Goal: Check status: Check status

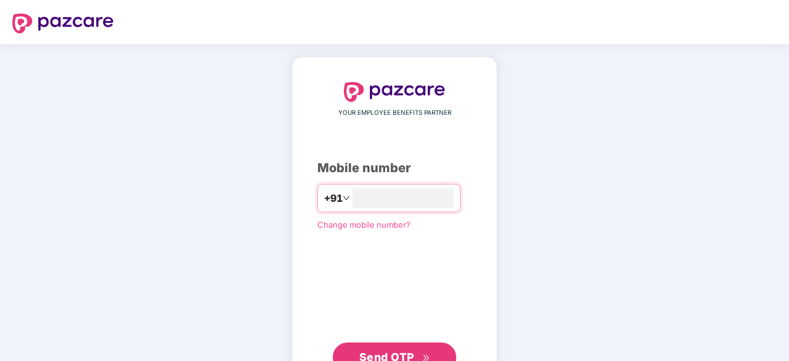
type input "**********"
click at [367, 349] on span "Send OTP" at bounding box center [386, 355] width 55 height 13
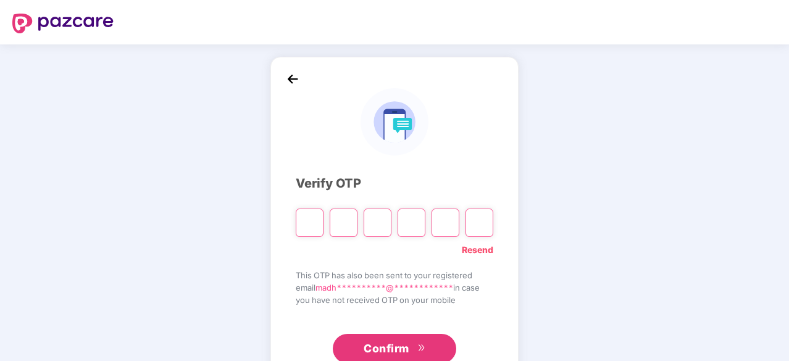
type input "*"
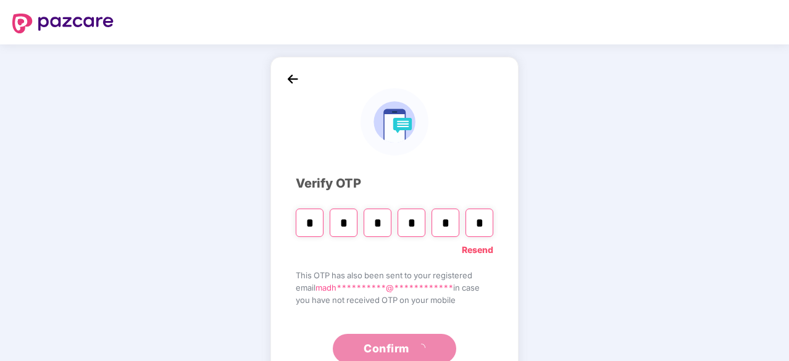
type input "*"
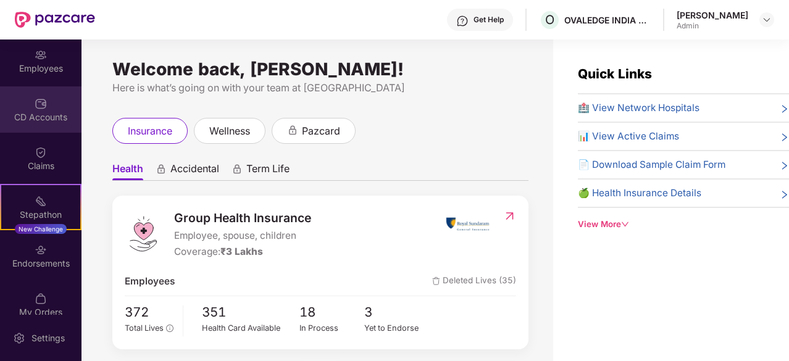
scroll to position [100, 0]
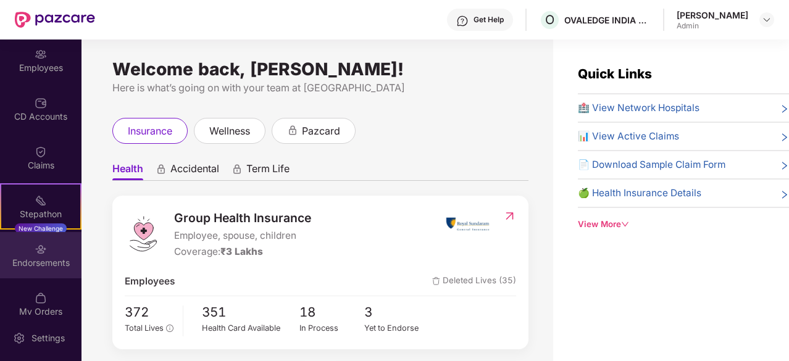
click at [40, 248] on img at bounding box center [41, 249] width 12 height 12
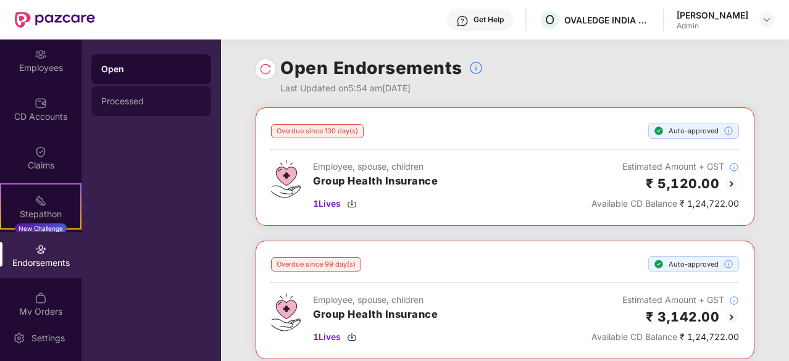
click at [130, 103] on div "Processed" at bounding box center [151, 101] width 100 height 10
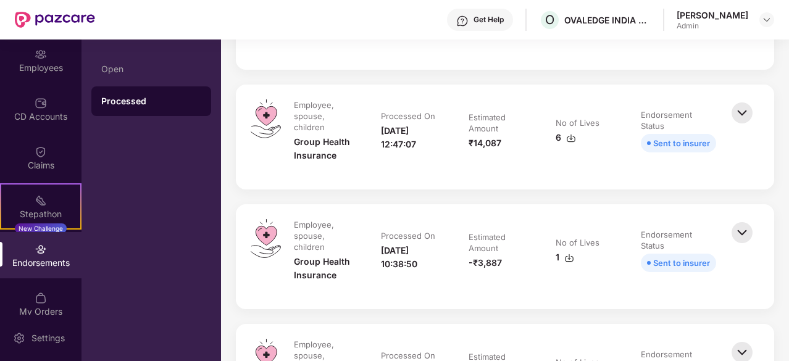
scroll to position [354, 0]
click at [741, 119] on img at bounding box center [742, 113] width 27 height 27
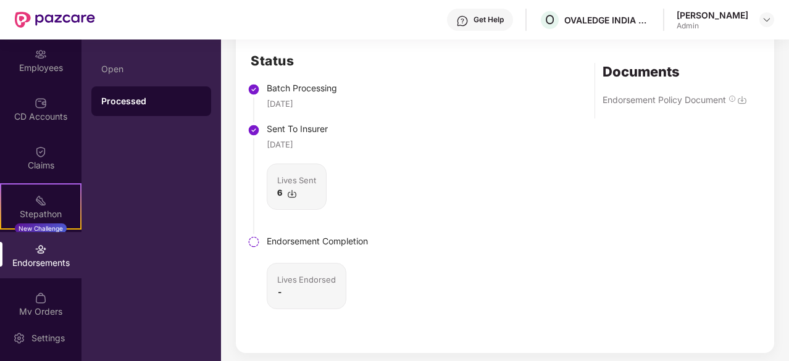
scroll to position [572, 0]
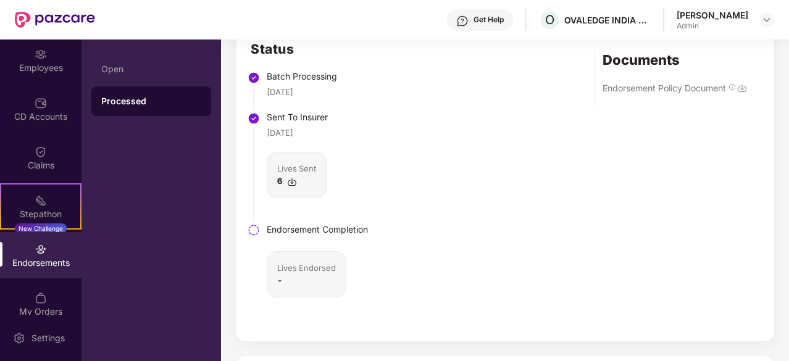
click at [743, 93] on img at bounding box center [742, 88] width 10 height 10
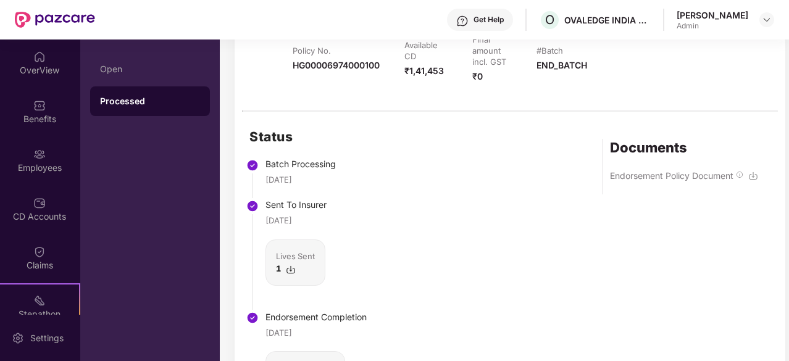
scroll to position [1218, 1]
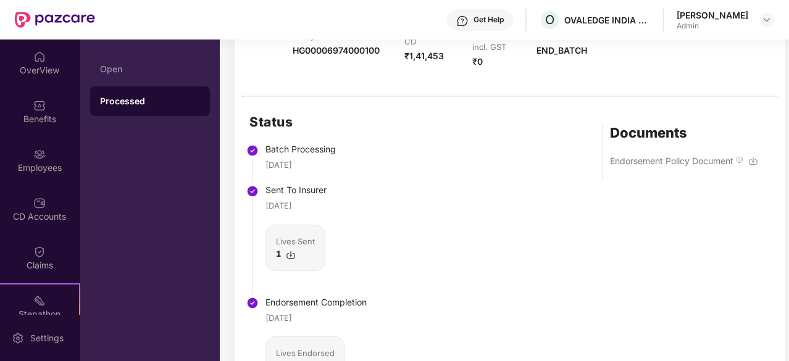
drag, startPoint x: 489, startPoint y: 191, endPoint x: 758, endPoint y: 98, distance: 284.3
click at [758, 156] on img at bounding box center [753, 161] width 10 height 10
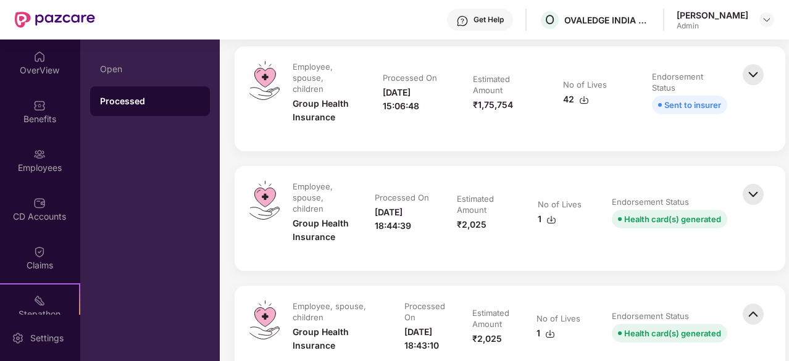
scroll to position [872, 1]
click at [755, 181] on img at bounding box center [753, 194] width 27 height 27
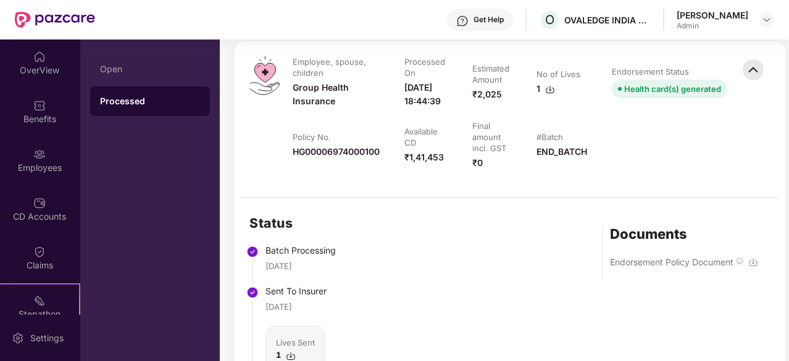
scroll to position [998, 1]
click at [754, 256] on img at bounding box center [753, 261] width 10 height 10
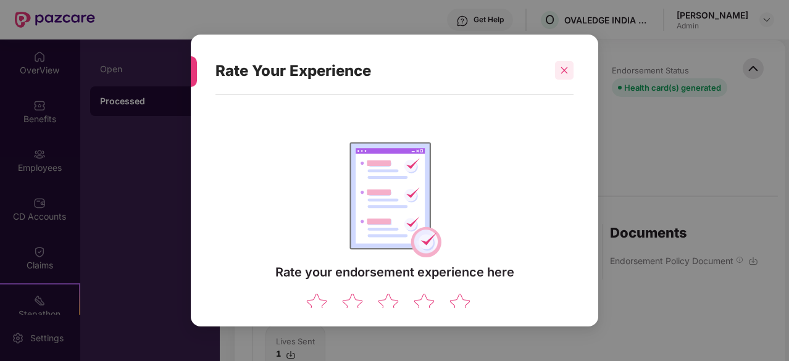
click at [560, 70] on icon "close" at bounding box center [564, 70] width 9 height 9
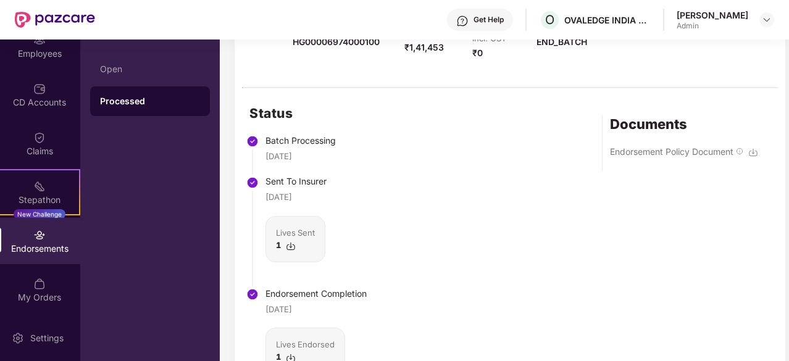
scroll to position [1609, 1]
click at [291, 225] on div "Lives Sent" at bounding box center [295, 231] width 39 height 12
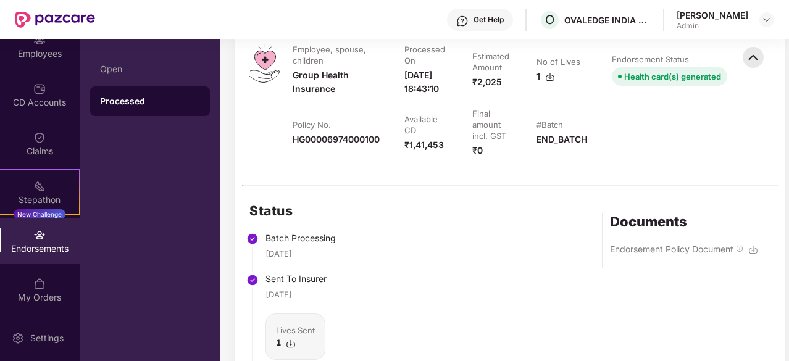
scroll to position [1508, 1]
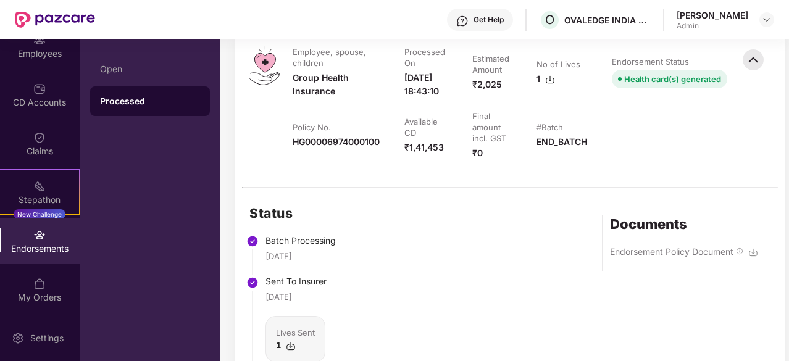
click at [755, 248] on img at bounding box center [753, 253] width 10 height 10
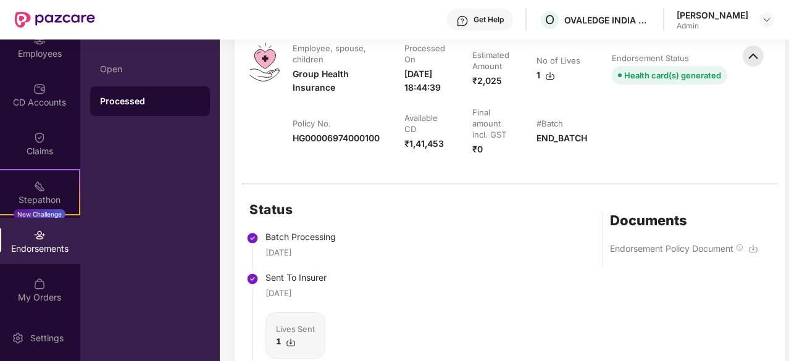
scroll to position [1008, 1]
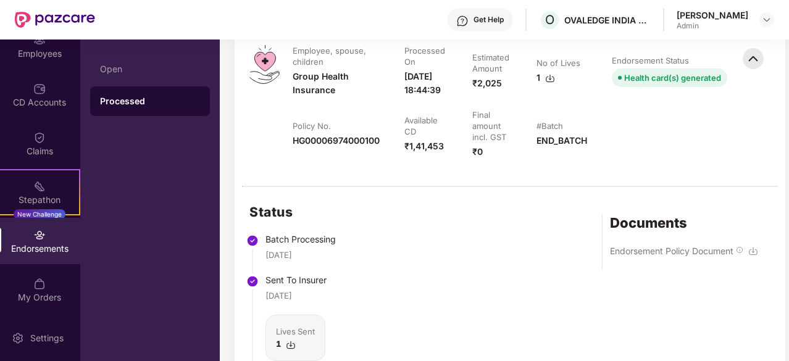
click at [755, 246] on img at bounding box center [753, 251] width 10 height 10
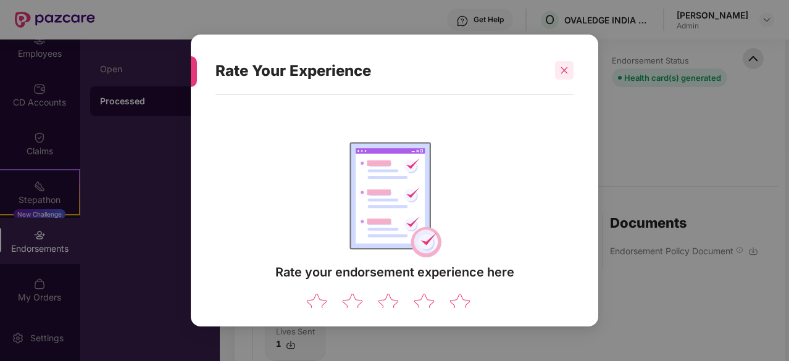
click at [563, 69] on icon "close" at bounding box center [564, 70] width 7 height 7
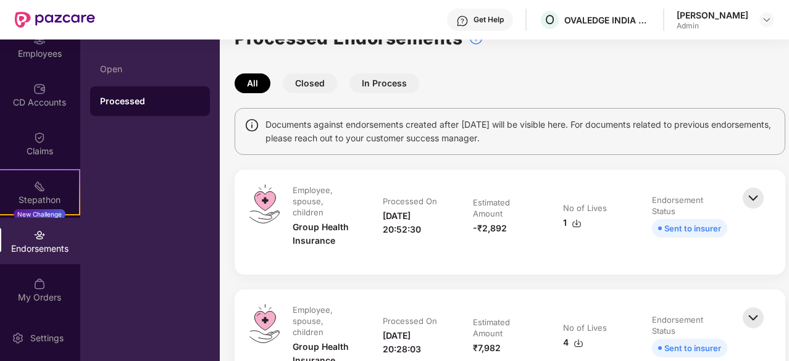
scroll to position [27, 1]
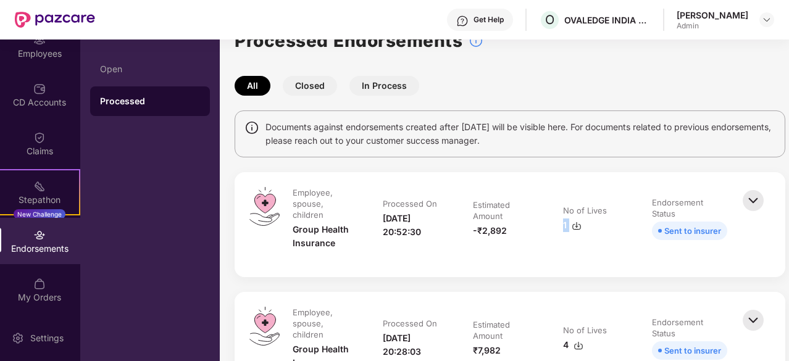
drag, startPoint x: 593, startPoint y: 229, endPoint x: 568, endPoint y: 238, distance: 26.2
click at [568, 238] on td "No of Lives 1" at bounding box center [595, 224] width 89 height 75
click at [319, 87] on button "Closed" at bounding box center [310, 86] width 54 height 20
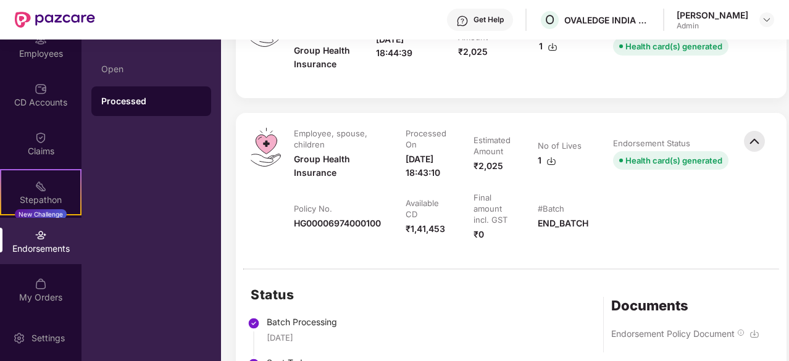
scroll to position [206, 0]
click at [763, 140] on img at bounding box center [754, 141] width 27 height 27
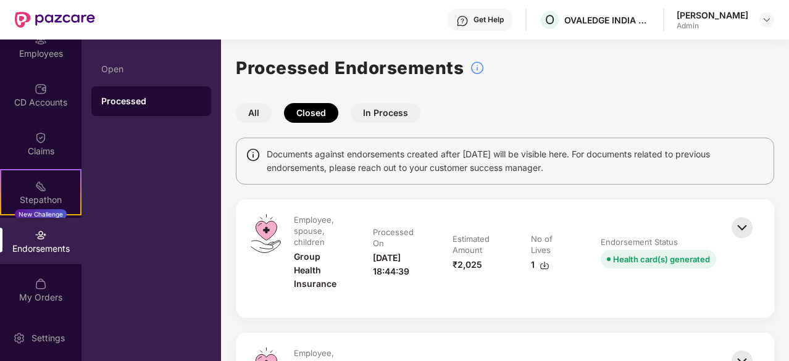
scroll to position [0, 0]
click at [377, 115] on button "In Process" at bounding box center [386, 113] width 70 height 20
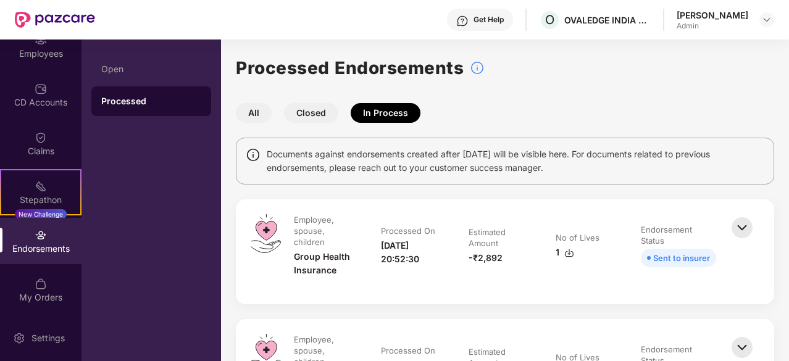
click at [248, 114] on button "All" at bounding box center [254, 113] width 36 height 20
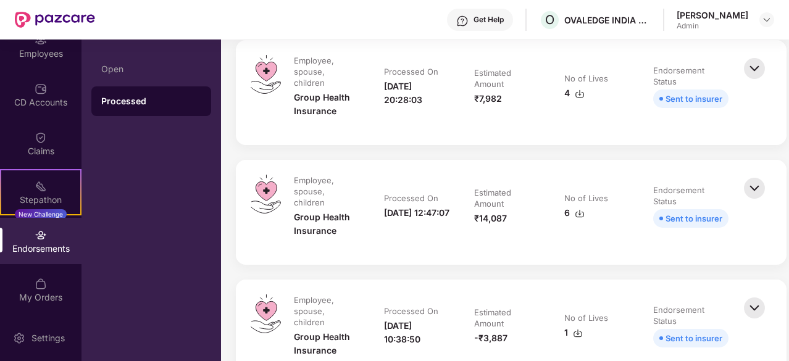
scroll to position [278, 0]
click at [763, 175] on img at bounding box center [754, 188] width 27 height 27
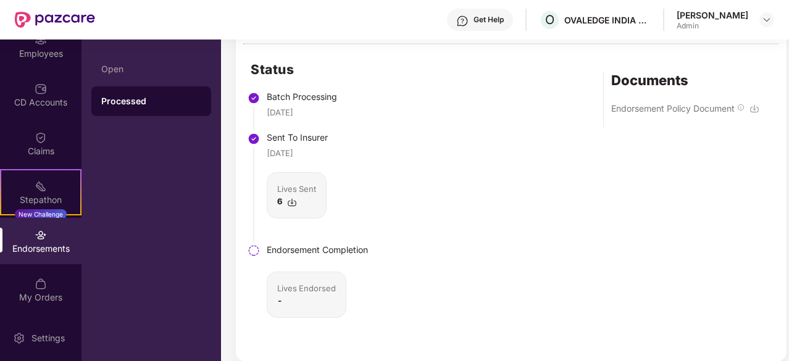
scroll to position [543, 0]
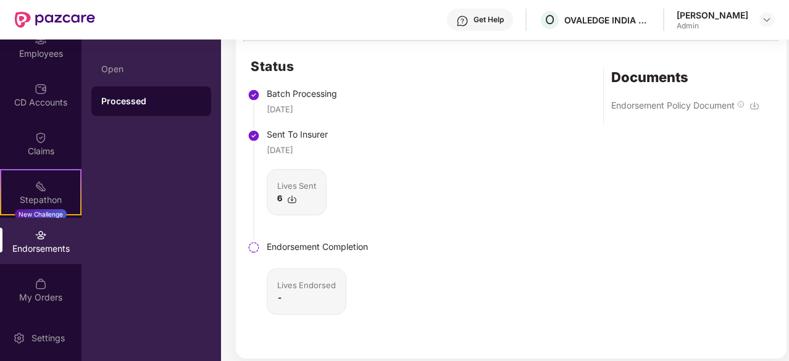
click at [757, 101] on img at bounding box center [755, 106] width 10 height 10
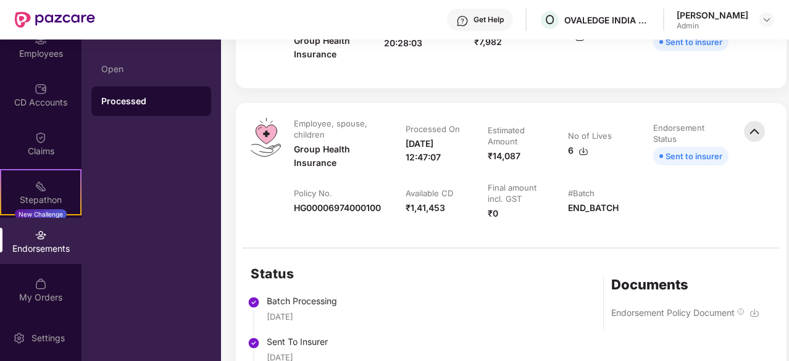
scroll to position [331, 0]
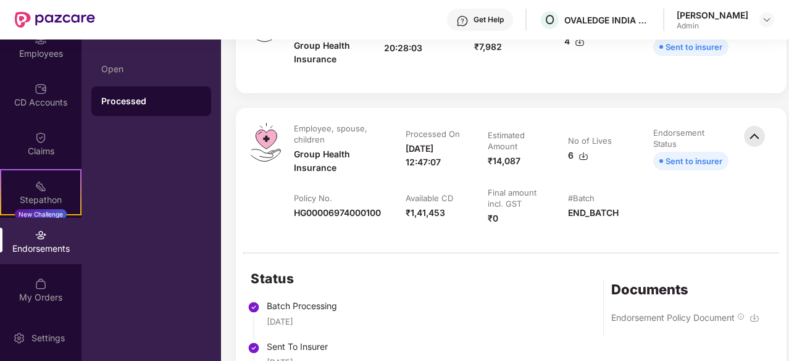
click at [758, 123] on img at bounding box center [754, 136] width 27 height 27
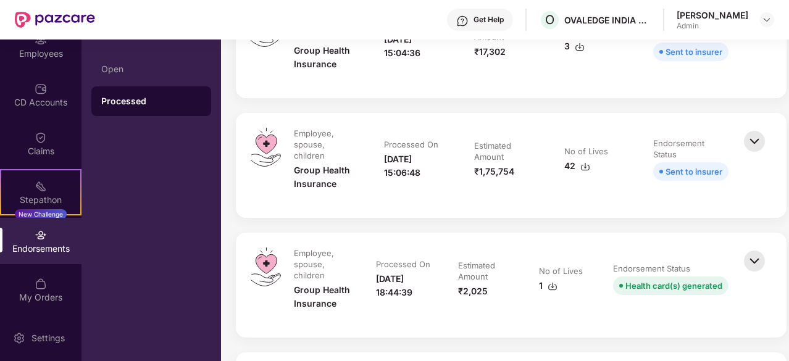
scroll to position [806, 0]
click at [758, 247] on img at bounding box center [754, 260] width 27 height 27
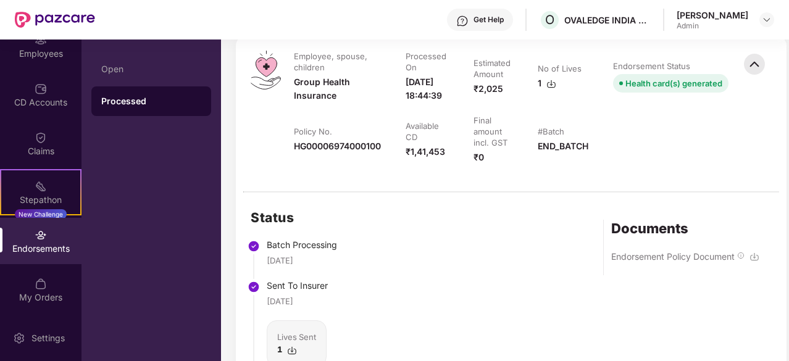
scroll to position [1005, 0]
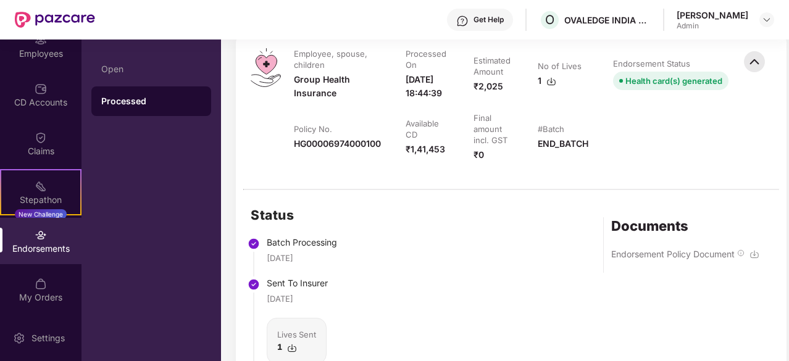
click at [758, 249] on img at bounding box center [755, 254] width 10 height 10
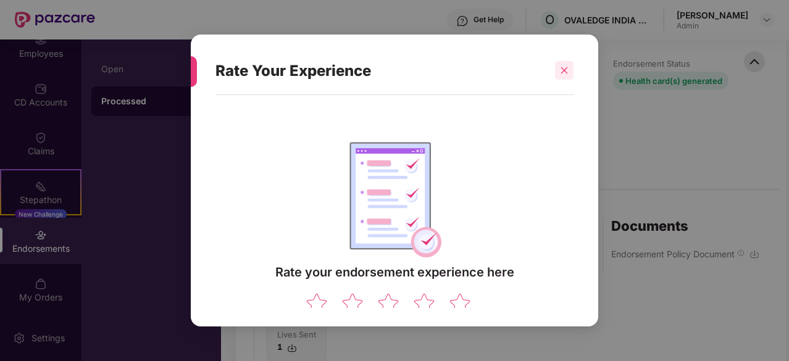
click at [561, 72] on icon "close" at bounding box center [564, 70] width 9 height 9
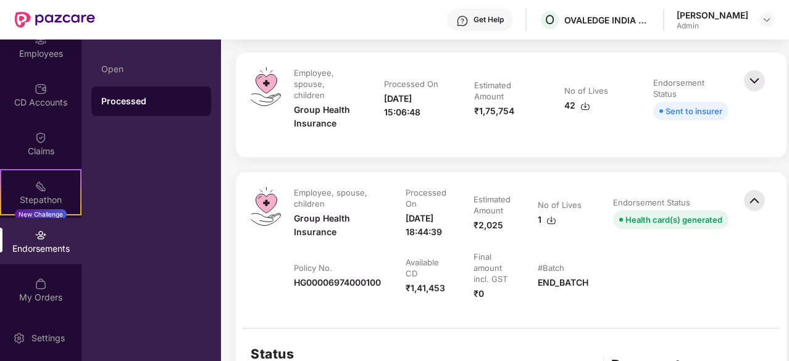
scroll to position [865, 0]
click at [759, 188] on img at bounding box center [754, 201] width 27 height 27
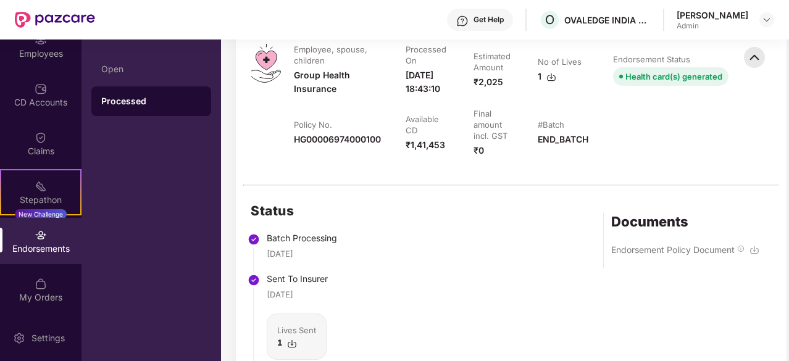
scroll to position [1129, 0]
click at [756, 245] on img at bounding box center [755, 250] width 10 height 10
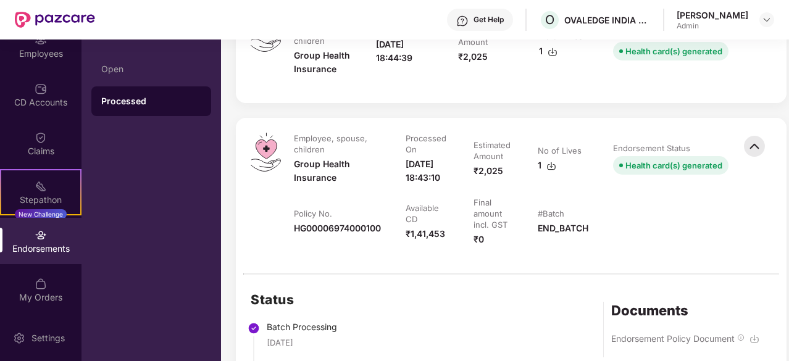
scroll to position [1028, 0]
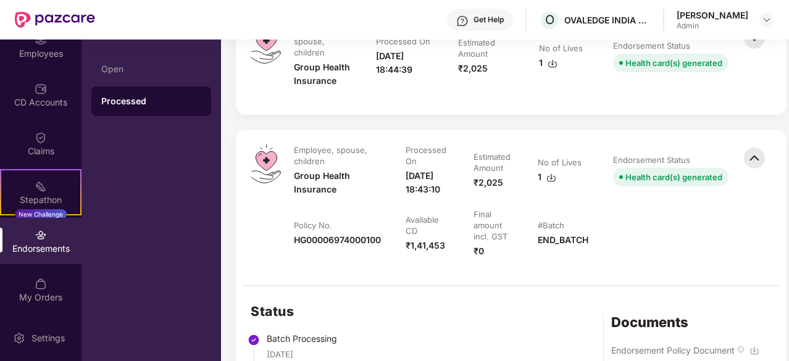
click at [755, 144] on img at bounding box center [754, 157] width 27 height 27
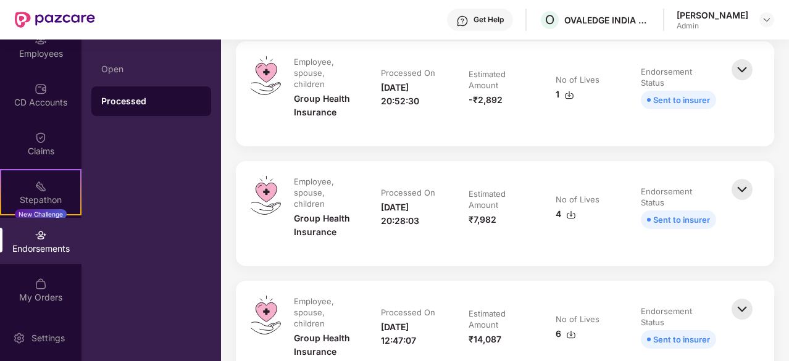
scroll to position [109, 0]
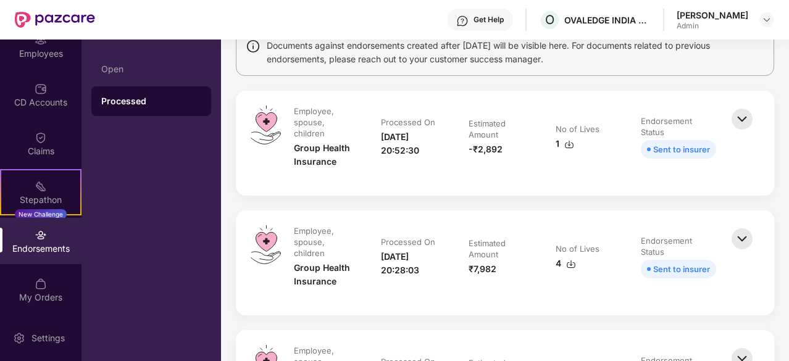
click at [741, 239] on img at bounding box center [742, 238] width 27 height 27
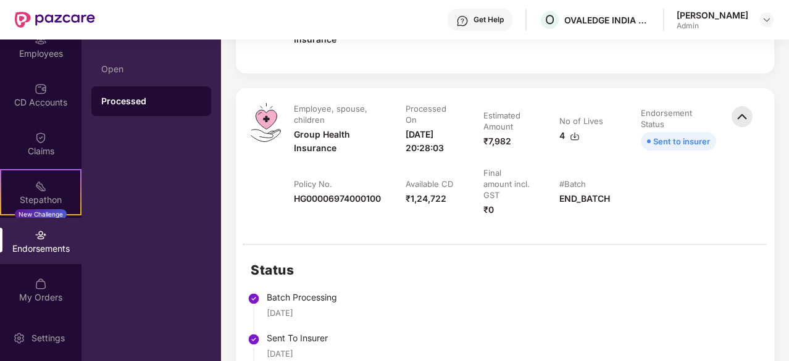
scroll to position [146, 0]
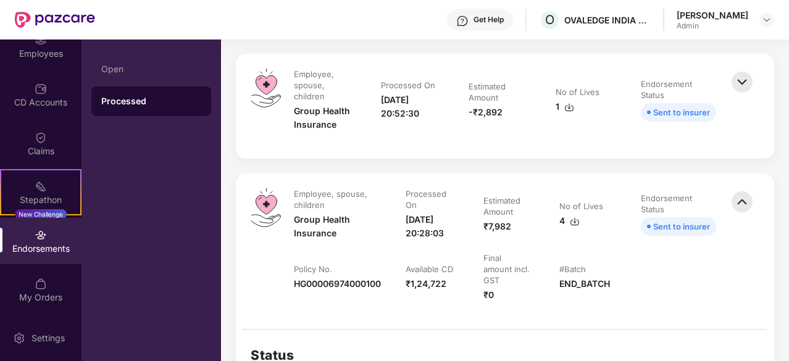
click at [734, 85] on img at bounding box center [742, 82] width 27 height 27
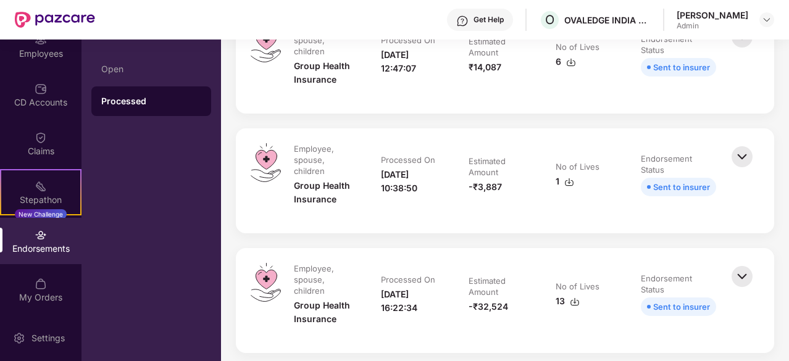
scroll to position [1166, 0]
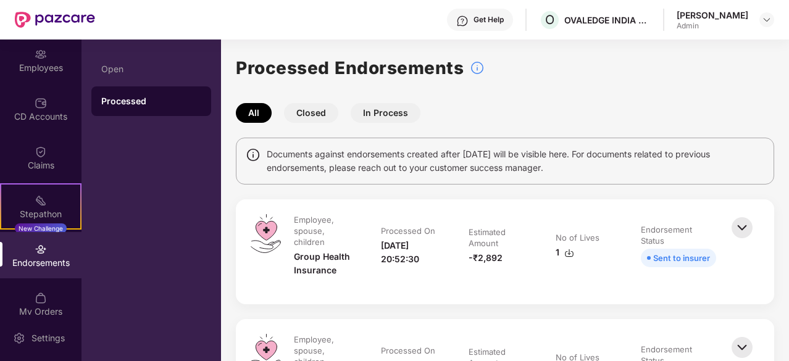
click at [398, 120] on button "In Process" at bounding box center [386, 113] width 70 height 20
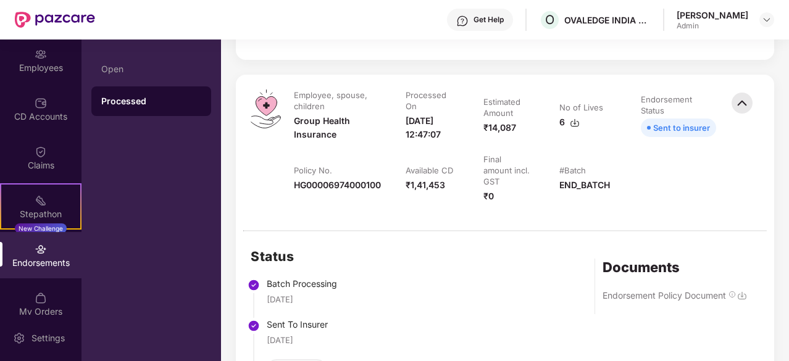
scroll to position [595, 0]
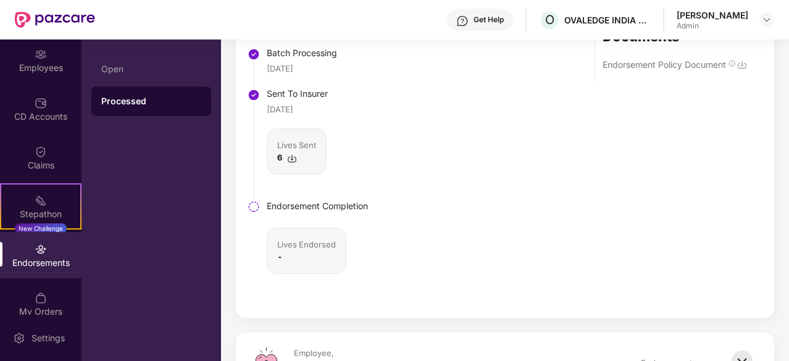
click at [738, 70] on img at bounding box center [742, 65] width 10 height 10
click at [459, 200] on div "Status Batch Processing 12 Aug 2025 Sent To Insurer 12 Aug 2025 Lives Sent 6 En…" at bounding box center [505, 159] width 538 height 317
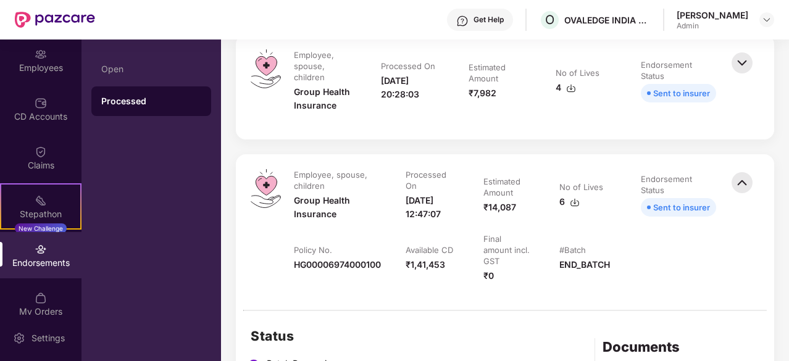
scroll to position [279, 0]
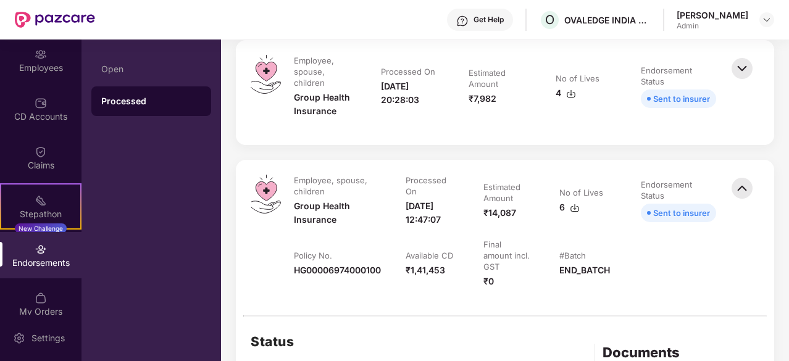
click at [750, 62] on img at bounding box center [742, 68] width 27 height 27
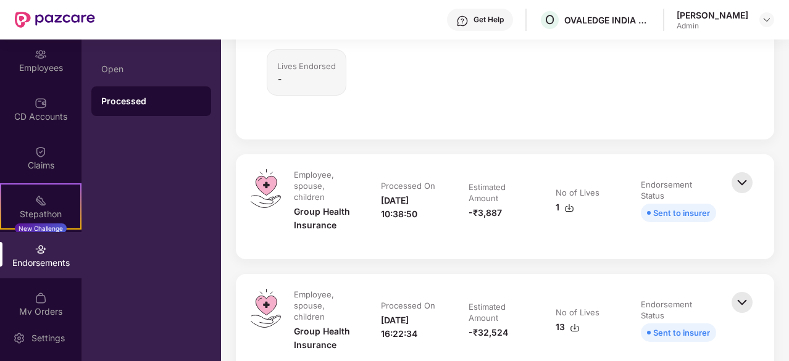
scroll to position [1147, 0]
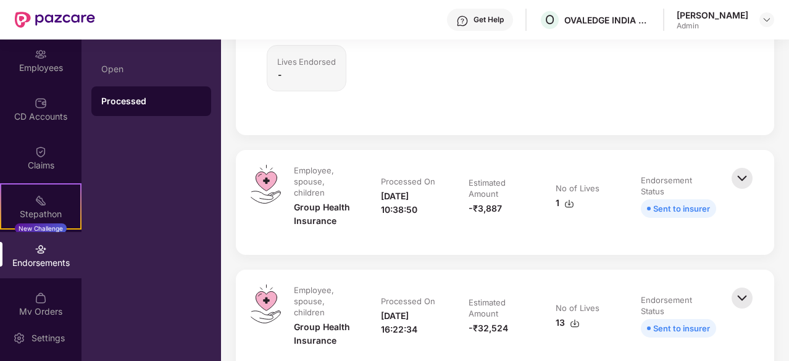
click at [726, 214] on td "Endorsement Status Sent to insurer" at bounding box center [679, 202] width 100 height 75
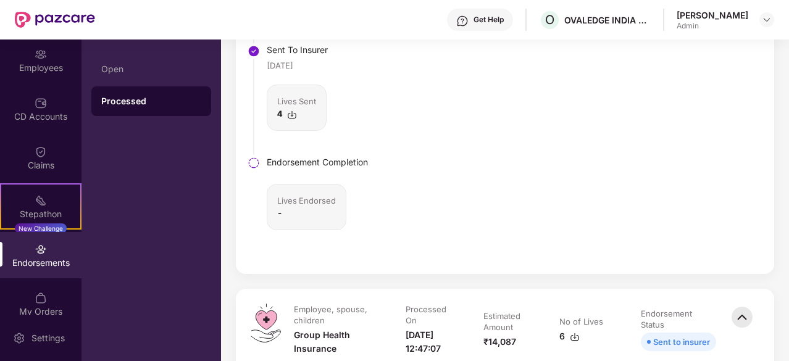
scroll to position [0, 0]
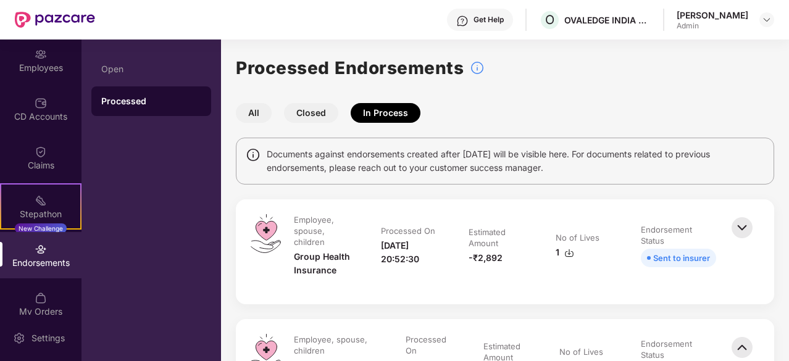
click at [317, 117] on button "Closed" at bounding box center [311, 113] width 54 height 20
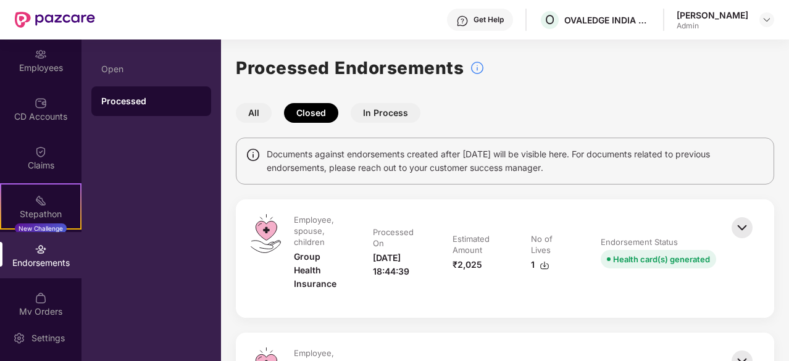
click at [742, 225] on img at bounding box center [742, 227] width 27 height 27
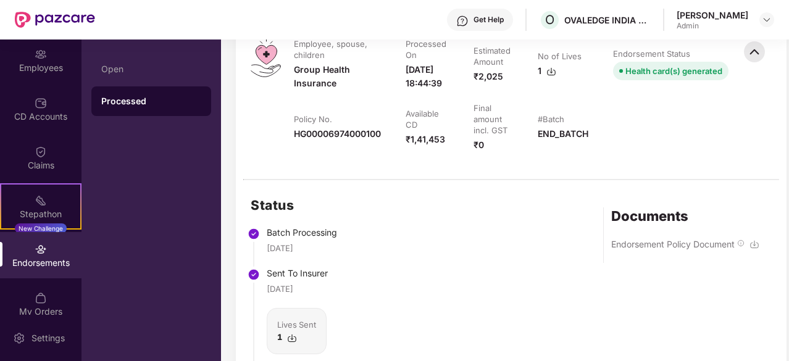
scroll to position [184, 0]
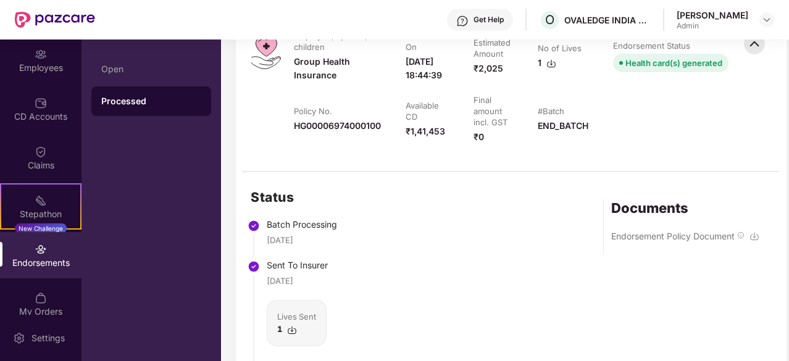
click at [759, 241] on img at bounding box center [755, 237] width 10 height 10
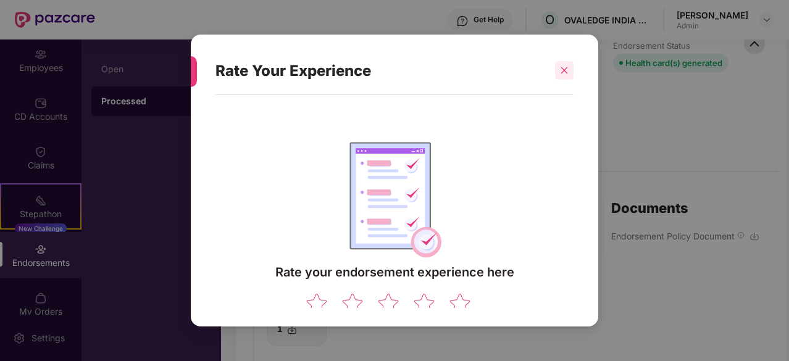
click at [563, 74] on icon "close" at bounding box center [564, 70] width 9 height 9
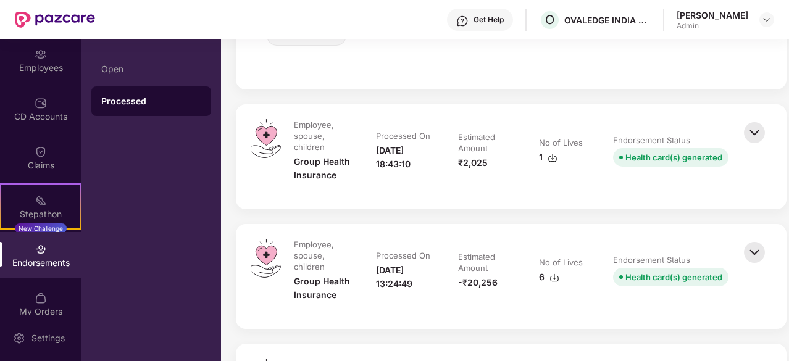
scroll to position [598, 0]
click at [759, 144] on img at bounding box center [754, 131] width 27 height 27
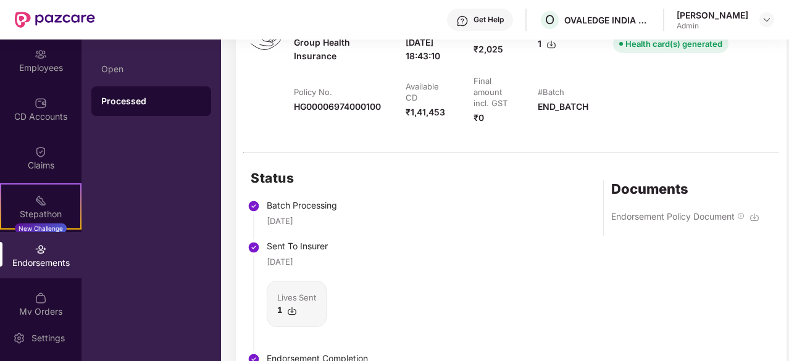
scroll to position [705, 0]
click at [758, 222] on img at bounding box center [755, 217] width 10 height 10
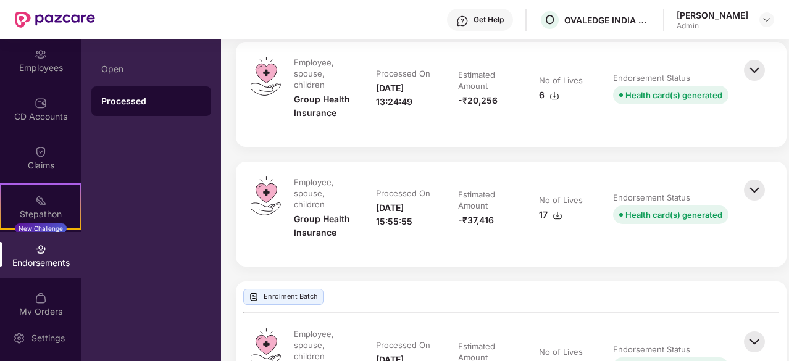
scroll to position [1165, 0]
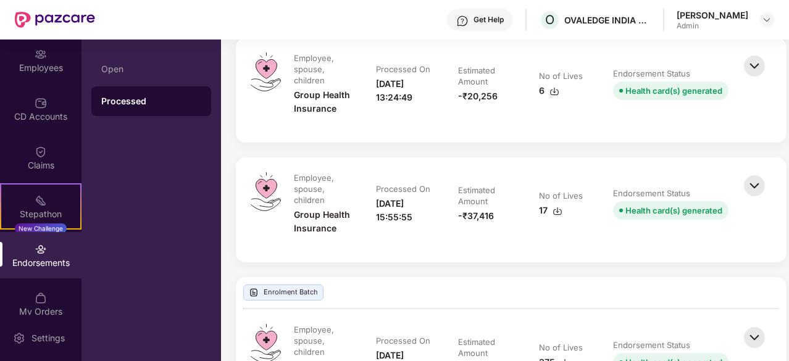
click at [758, 80] on img at bounding box center [754, 65] width 27 height 27
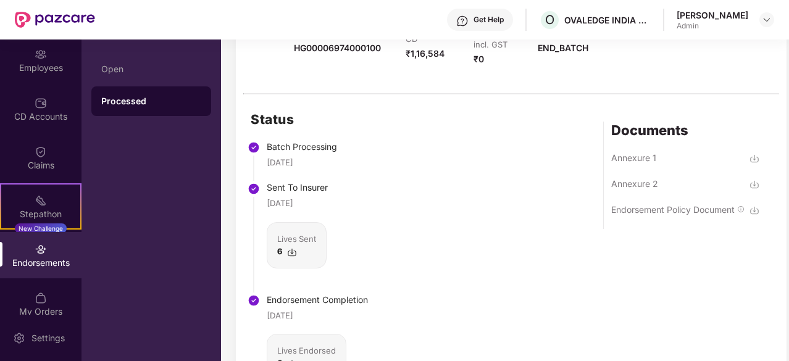
scroll to position [1265, 0]
click at [755, 215] on img at bounding box center [755, 211] width 10 height 10
click at [448, 272] on div "Status Batch Processing 10 July 2025 Sent To Insurer 10 July 2025 Lives Sent 6 …" at bounding box center [511, 259] width 551 height 330
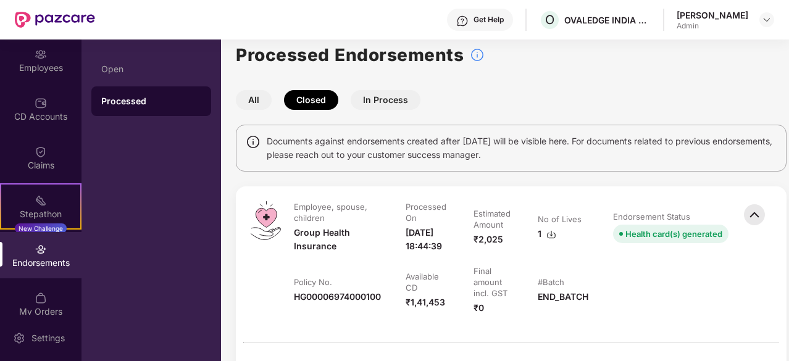
scroll to position [0, 0]
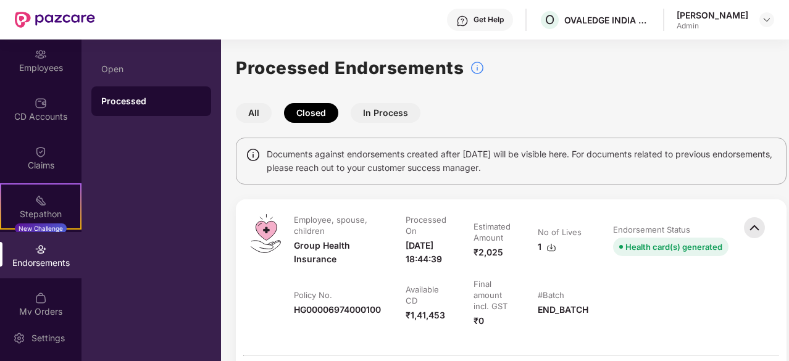
click at [405, 114] on button "In Process" at bounding box center [386, 113] width 70 height 20
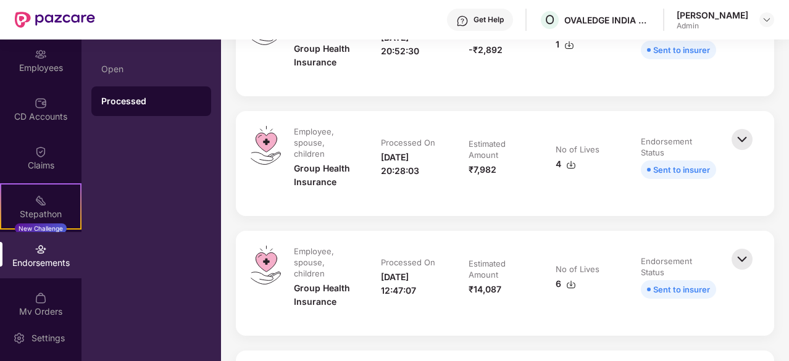
scroll to position [209, 0]
